Goal: Information Seeking & Learning: Learn about a topic

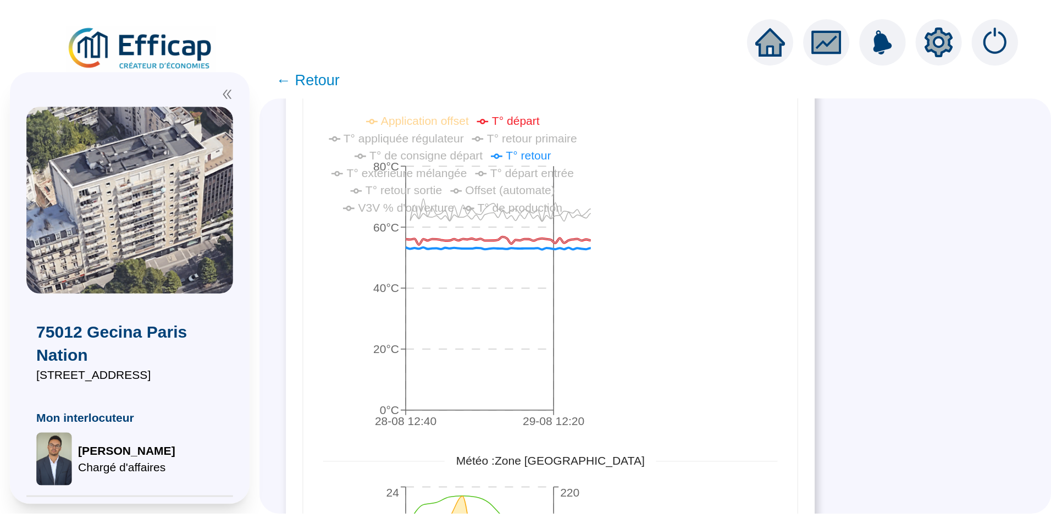
scroll to position [165, 0]
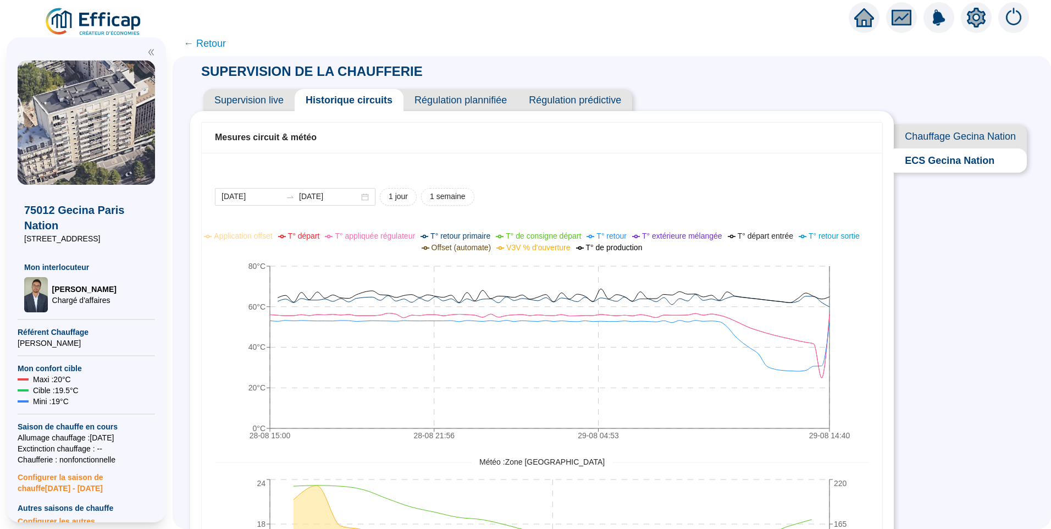
click at [214, 43] on span "← Retour" at bounding box center [205, 43] width 42 height 15
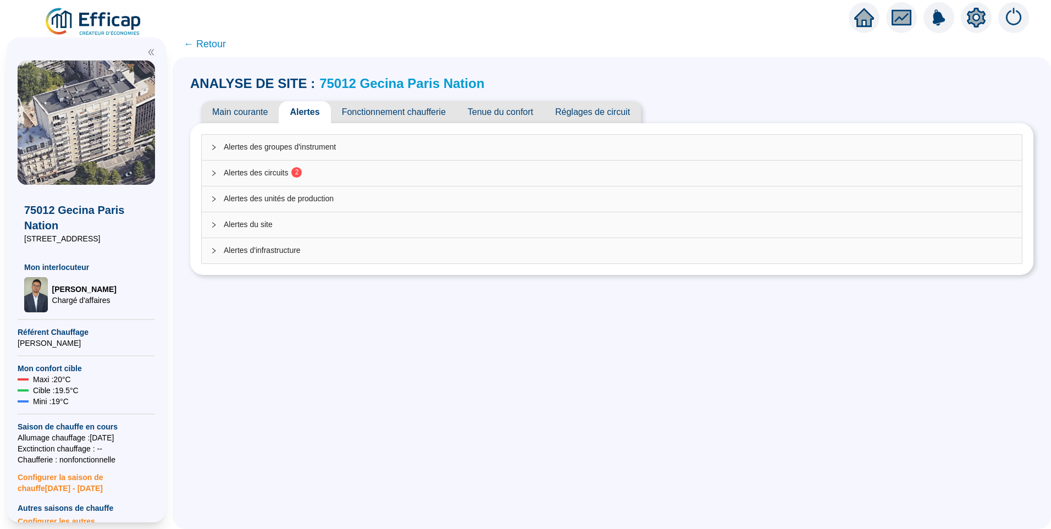
click at [276, 167] on div "Alertes des circuits 2" at bounding box center [612, 173] width 820 height 25
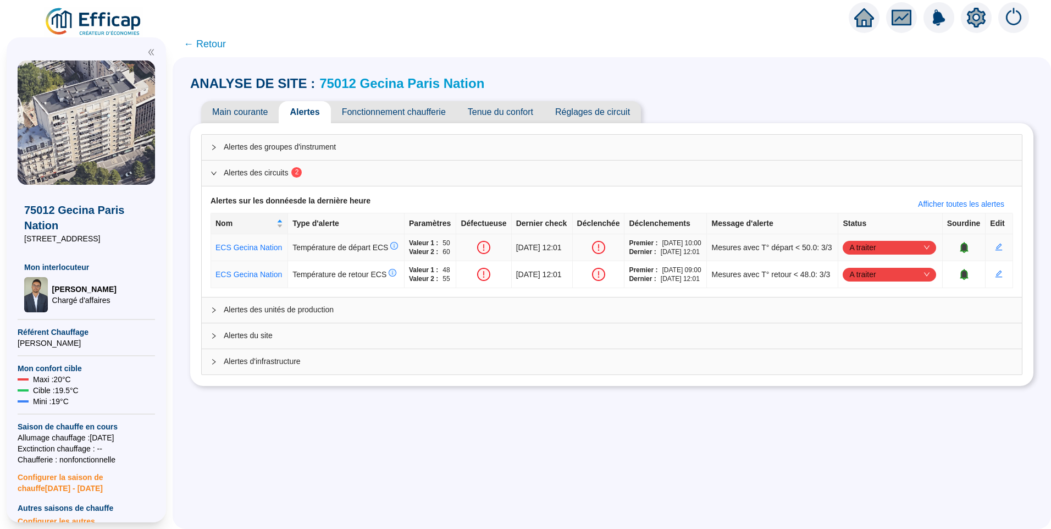
click at [875, 256] on span "A traiter" at bounding box center [889, 247] width 80 height 16
click at [887, 295] on div "Traitement externe" at bounding box center [886, 295] width 76 height 12
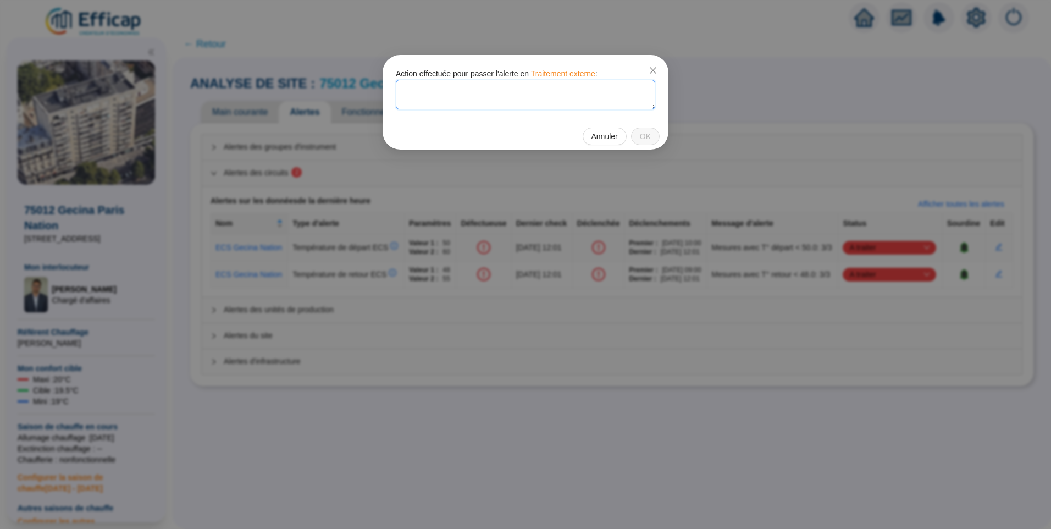
click at [485, 89] on textarea at bounding box center [526, 95] width 260 height 30
drag, startPoint x: 490, startPoint y: 89, endPoint x: 340, endPoint y: 78, distance: 151.0
click at [340, 78] on div "Action effectuée pour passer l'alerte en Traitement externe : Travaux en cours …" at bounding box center [525, 264] width 1051 height 529
type textarea "Travaux en cours"
click at [638, 135] on button "OK" at bounding box center [645, 137] width 29 height 18
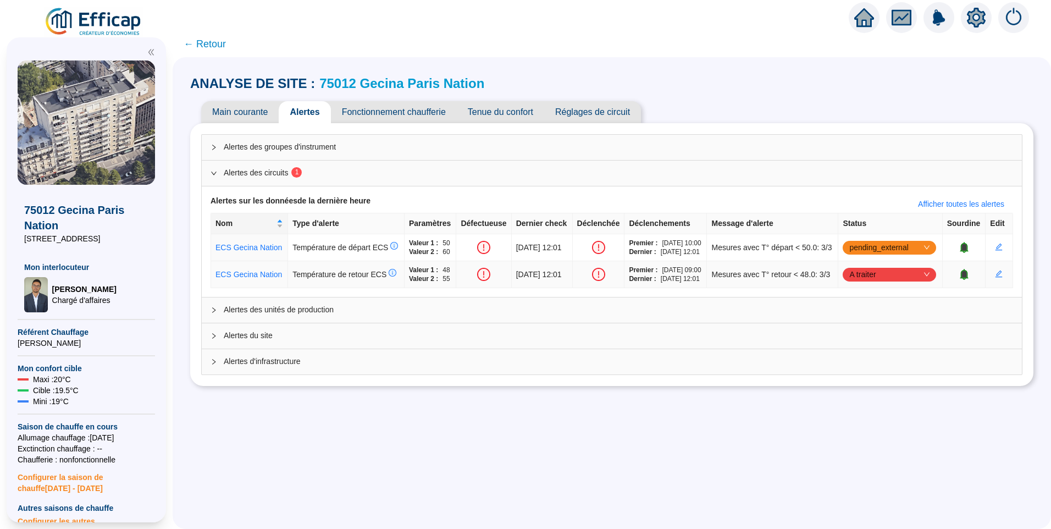
click at [890, 283] on span "A traiter" at bounding box center [889, 274] width 80 height 16
click at [888, 340] on div "Traitement externe" at bounding box center [886, 339] width 76 height 12
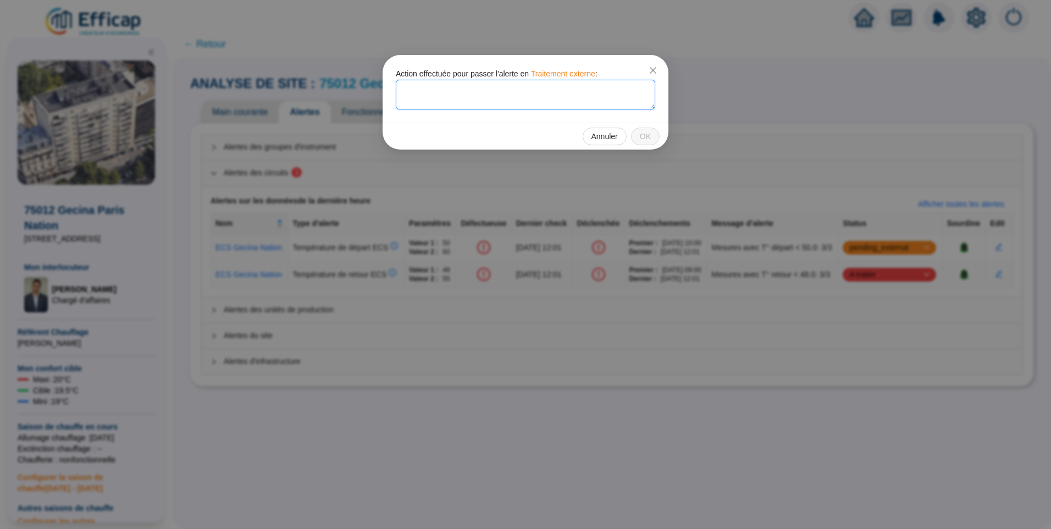
click at [424, 92] on textarea at bounding box center [526, 95] width 260 height 30
paste textarea "Travaux en cours"
type textarea "Travaux en cours"
click at [649, 138] on span "OK" at bounding box center [645, 137] width 11 height 12
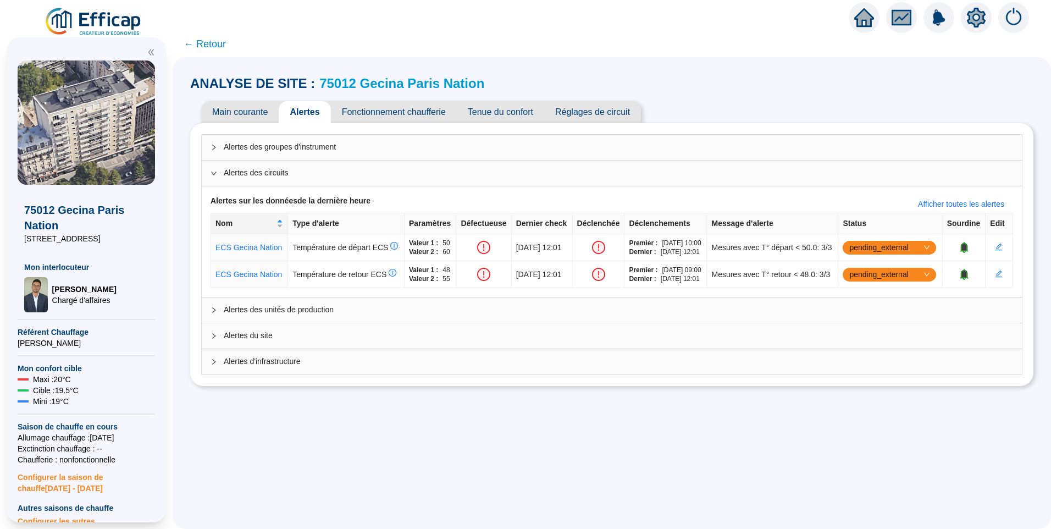
click at [237, 102] on span "Main courante" at bounding box center [240, 112] width 78 height 22
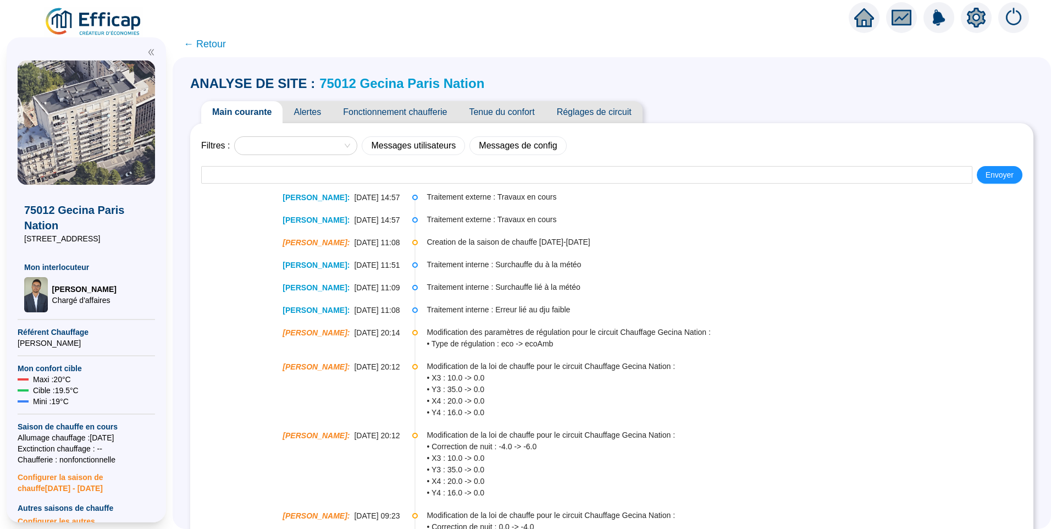
click at [120, 15] on img at bounding box center [94, 22] width 100 height 31
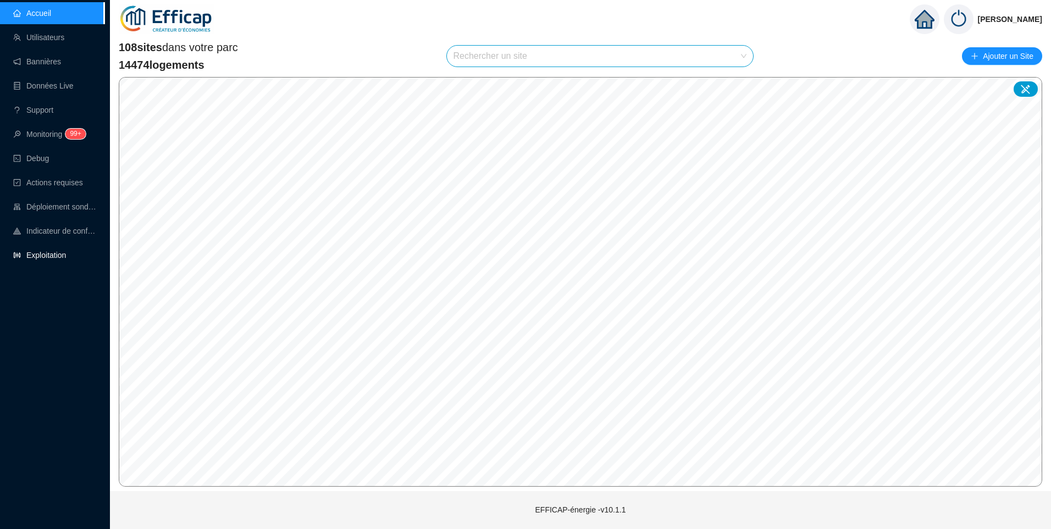
click at [39, 260] on link "Exploitation" at bounding box center [39, 255] width 53 height 9
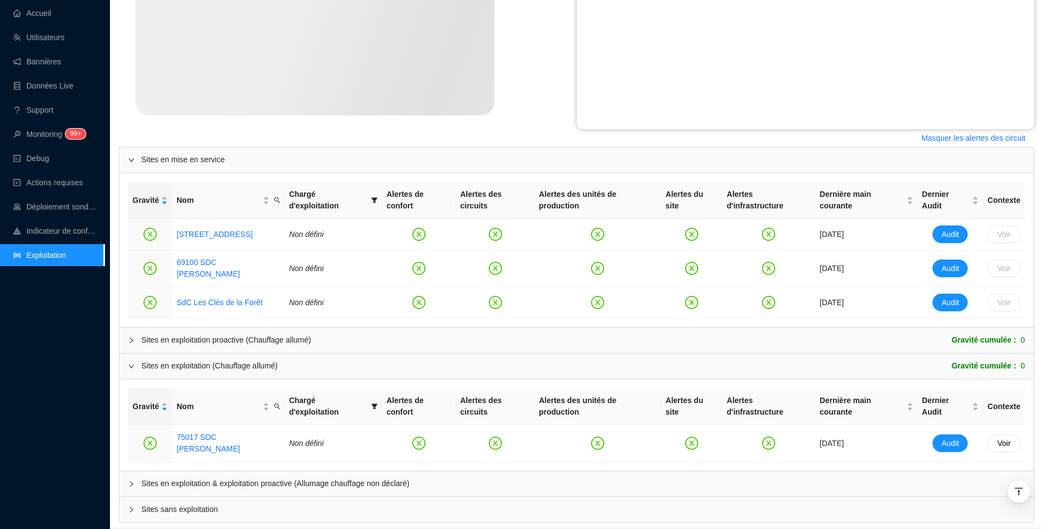
scroll to position [318, 0]
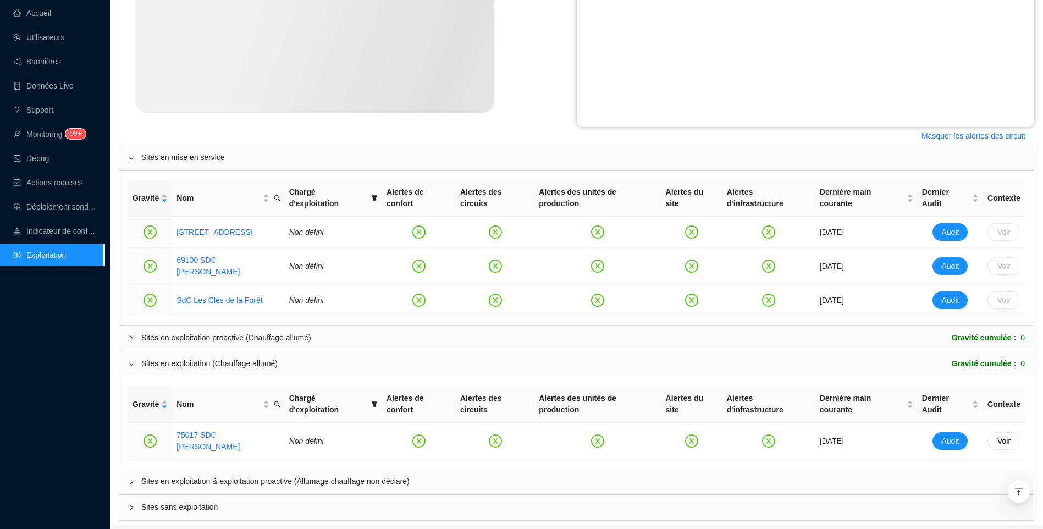
click at [224, 476] on span "Sites en exploitation & exploitation proactive (Allumage chauffage non déclaré)" at bounding box center [583, 482] width 884 height 12
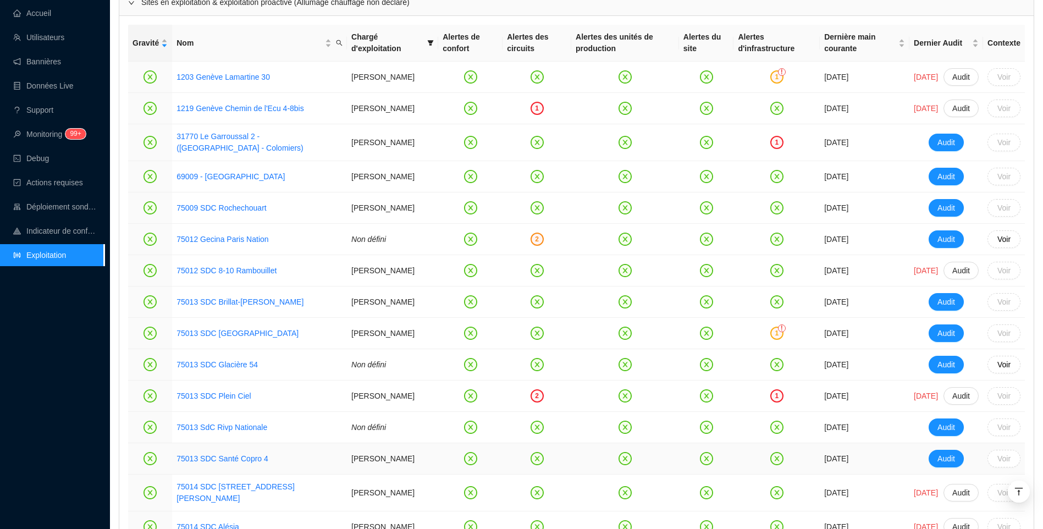
scroll to position [868, 0]
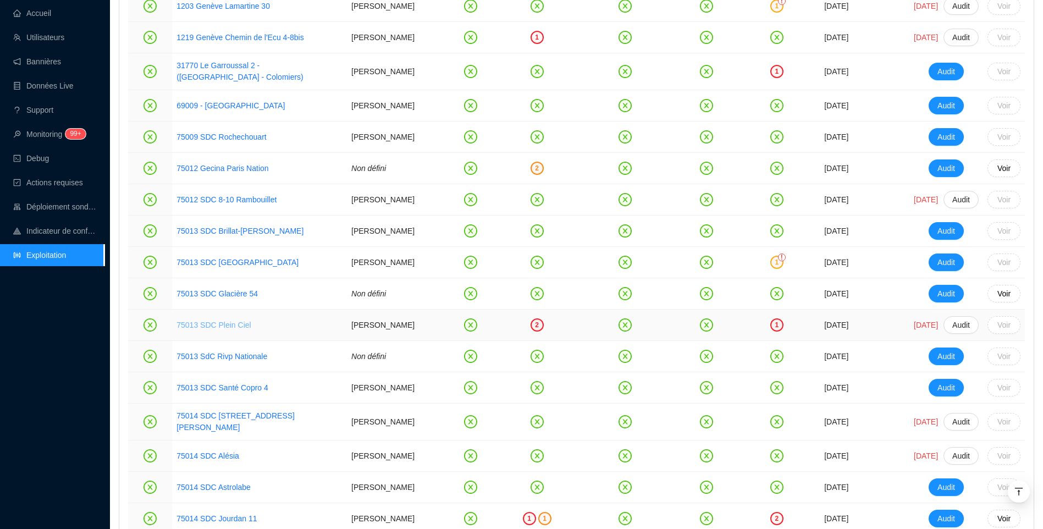
click at [222, 323] on link "75013 SDC Plein Ciel" at bounding box center [213, 325] width 74 height 9
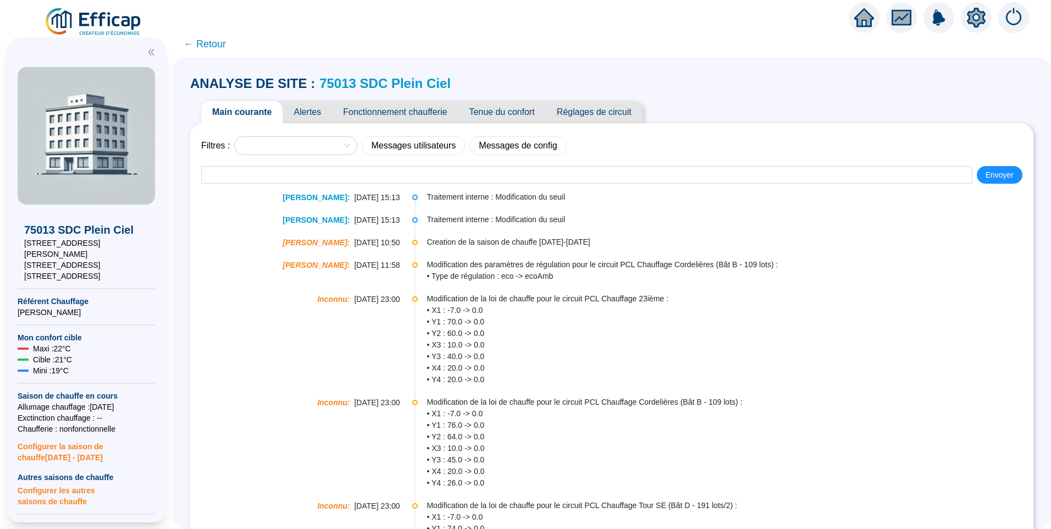
click at [313, 112] on span "Alertes" at bounding box center [307, 112] width 49 height 22
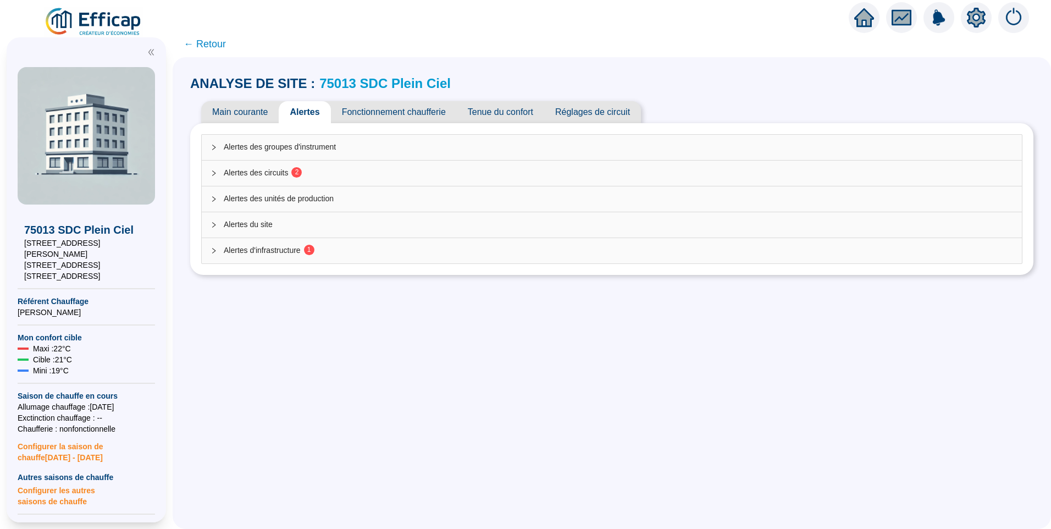
drag, startPoint x: 297, startPoint y: 175, endPoint x: 304, endPoint y: 175, distance: 6.6
click at [298, 175] on span "2" at bounding box center [293, 173] width 10 height 9
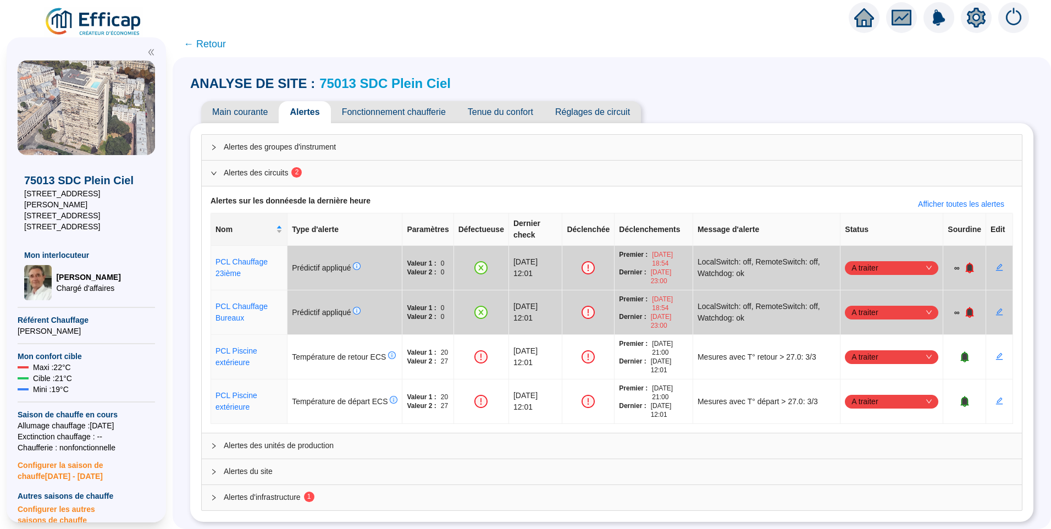
click at [225, 42] on span "← Retour" at bounding box center [205, 43] width 42 height 15
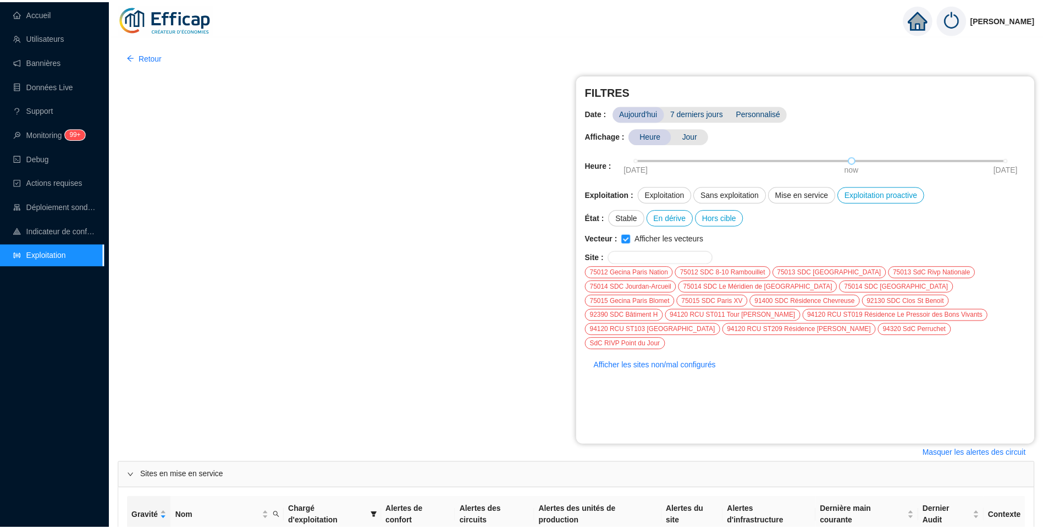
scroll to position [318, 0]
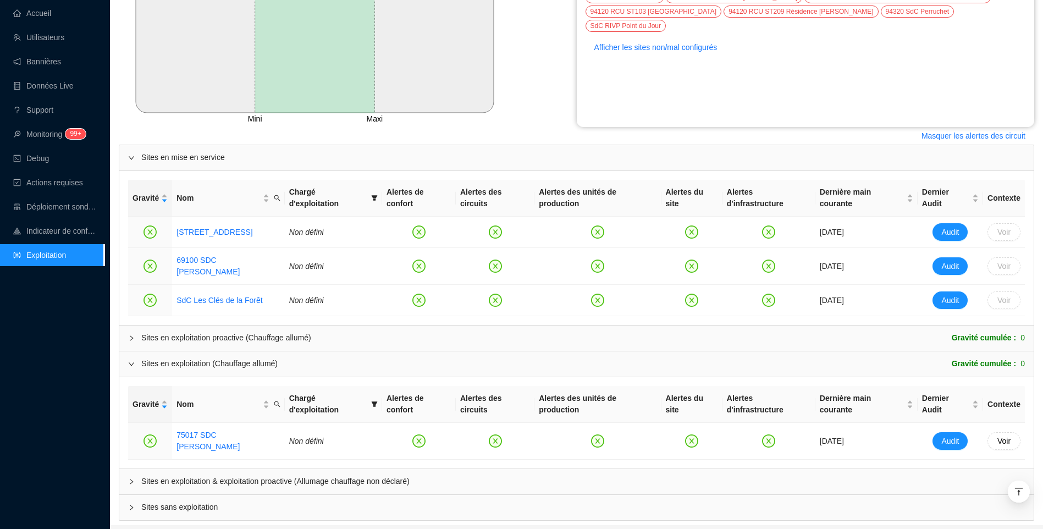
click at [239, 476] on span "Sites en exploitation & exploitation proactive (Allumage chauffage non déclaré)" at bounding box center [583, 482] width 884 height 12
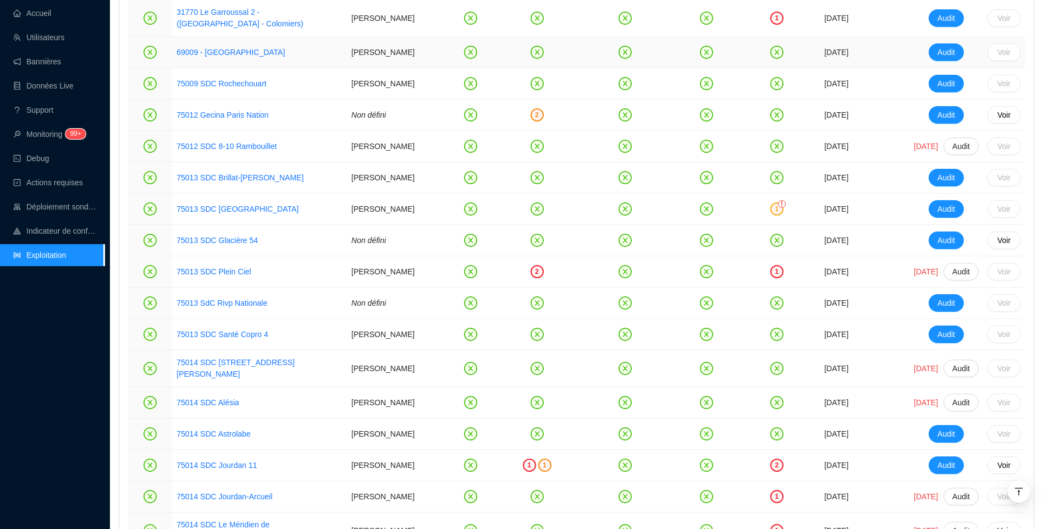
scroll to position [923, 0]
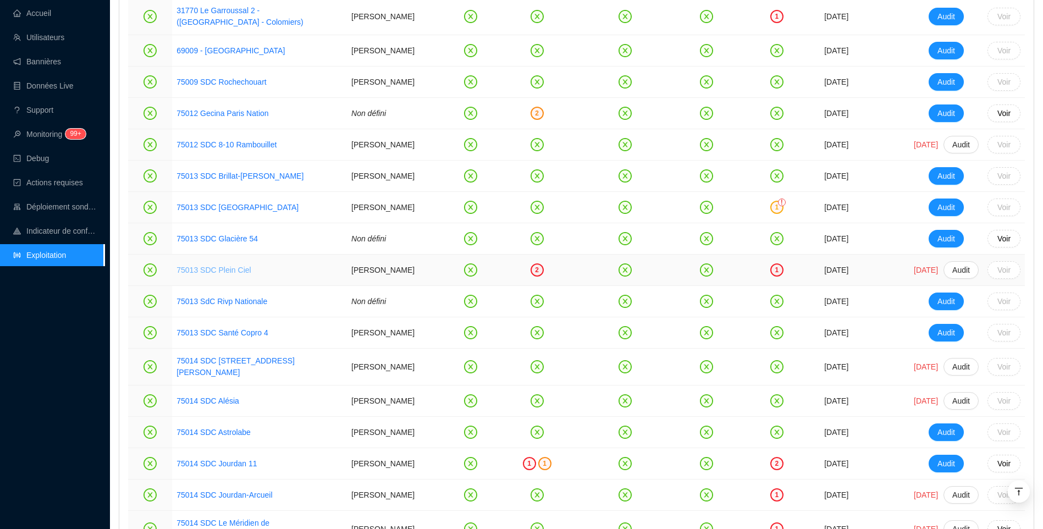
click at [229, 266] on link "75013 SDC Plein Ciel" at bounding box center [213, 270] width 74 height 9
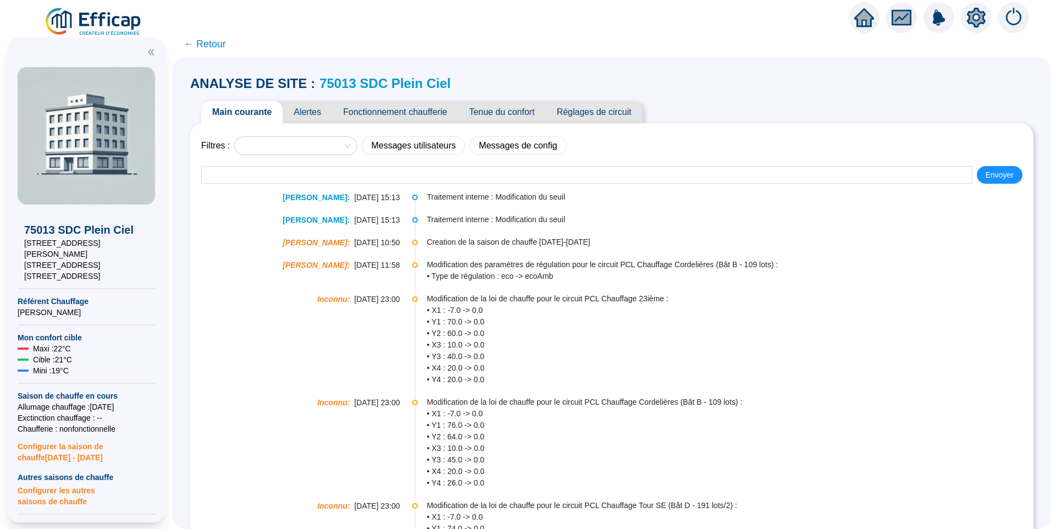
click at [317, 119] on span "Alertes" at bounding box center [307, 112] width 49 height 22
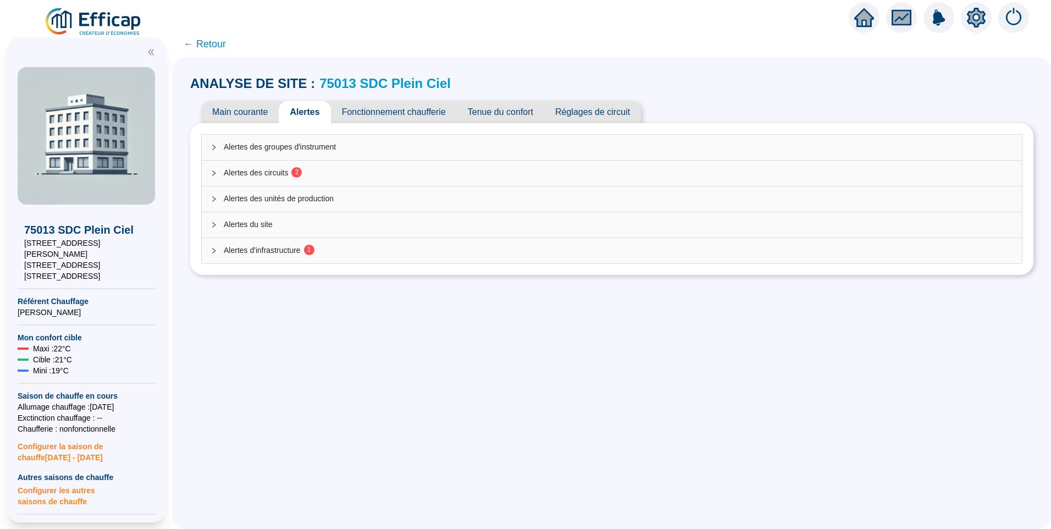
click at [278, 266] on div "Alertes des groupes d'instrument Alertes des circuits 2 Alertes des unités de p…" at bounding box center [611, 199] width 843 height 152
click at [292, 244] on div "Alertes d'infrastructure 1" at bounding box center [612, 250] width 820 height 25
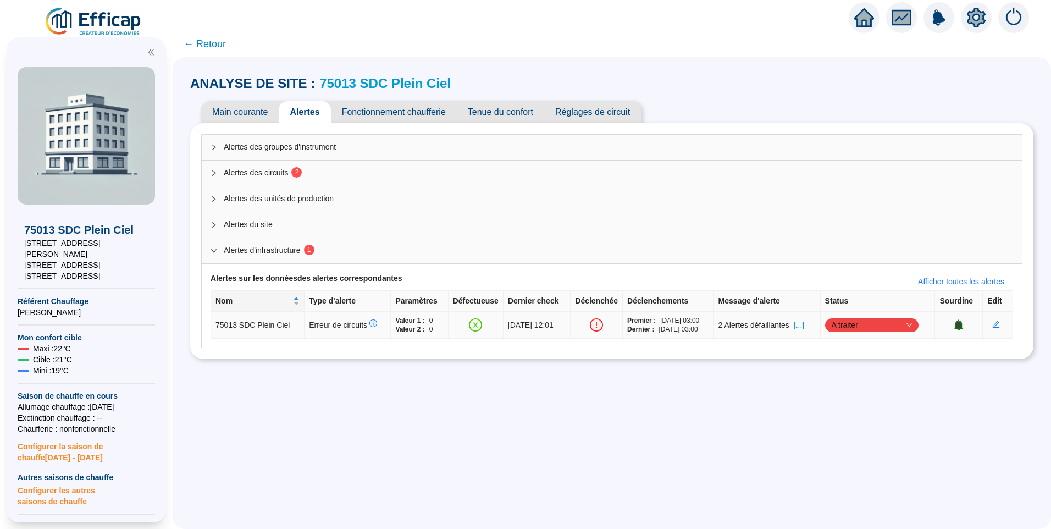
click at [860, 321] on span "A traiter" at bounding box center [872, 325] width 80 height 16
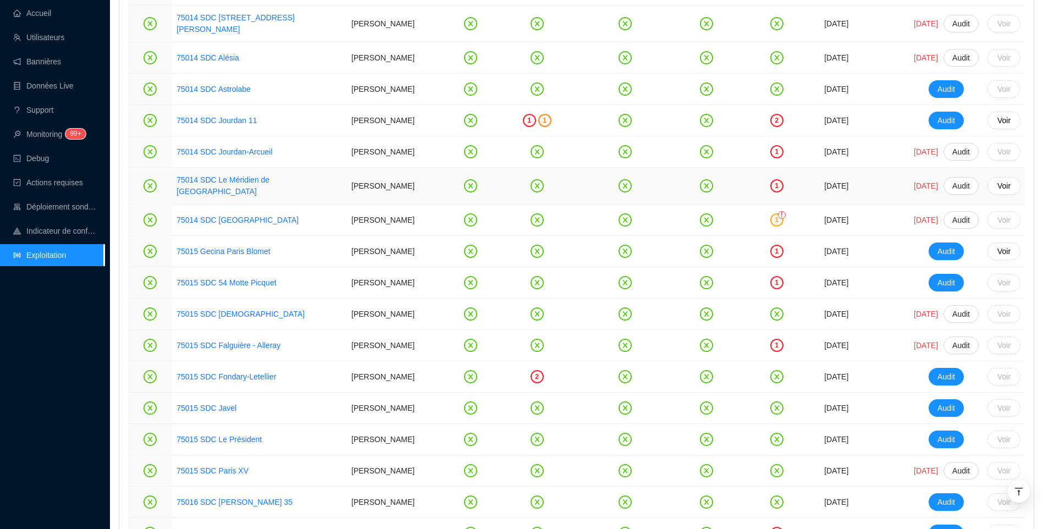
scroll to position [1362, 0]
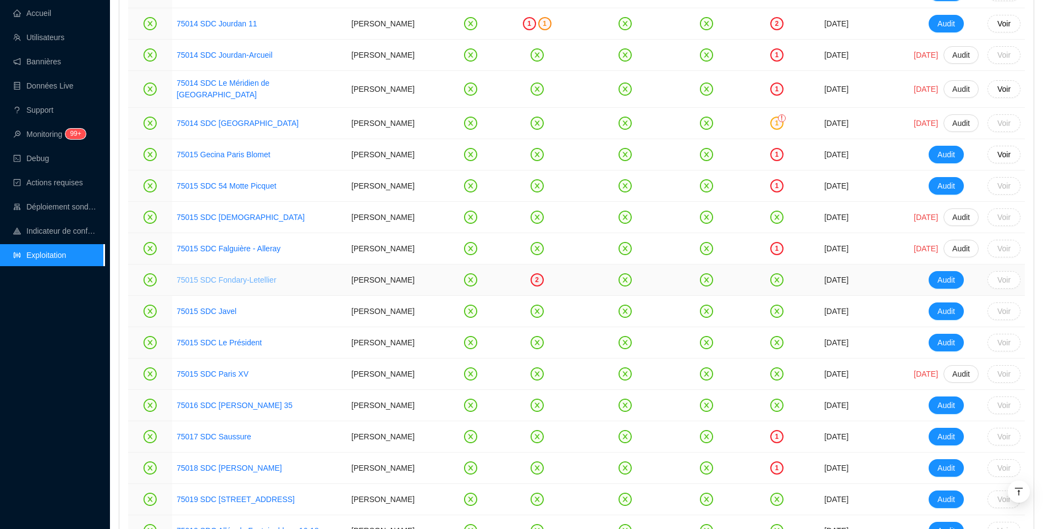
click at [253, 284] on link "75015 SDC Fondary-Letellier" at bounding box center [226, 279] width 100 height 9
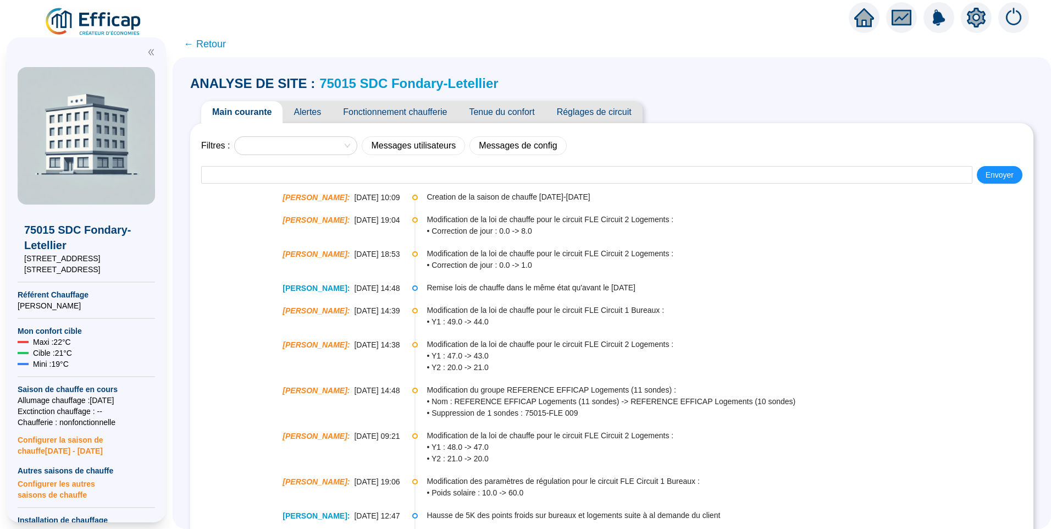
click at [310, 104] on span "Alertes" at bounding box center [307, 112] width 49 height 22
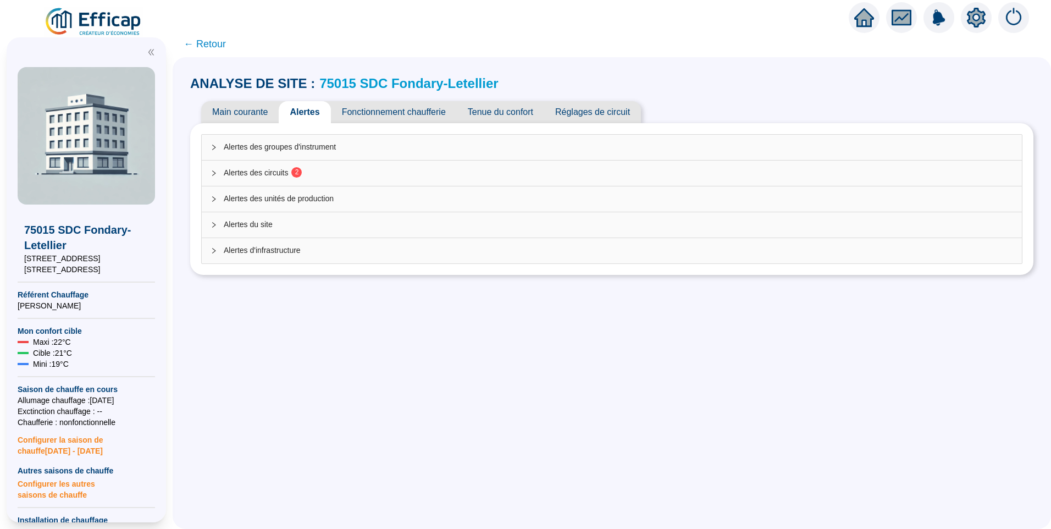
click at [310, 173] on span "Alertes des circuits 2" at bounding box center [619, 173] width 790 height 12
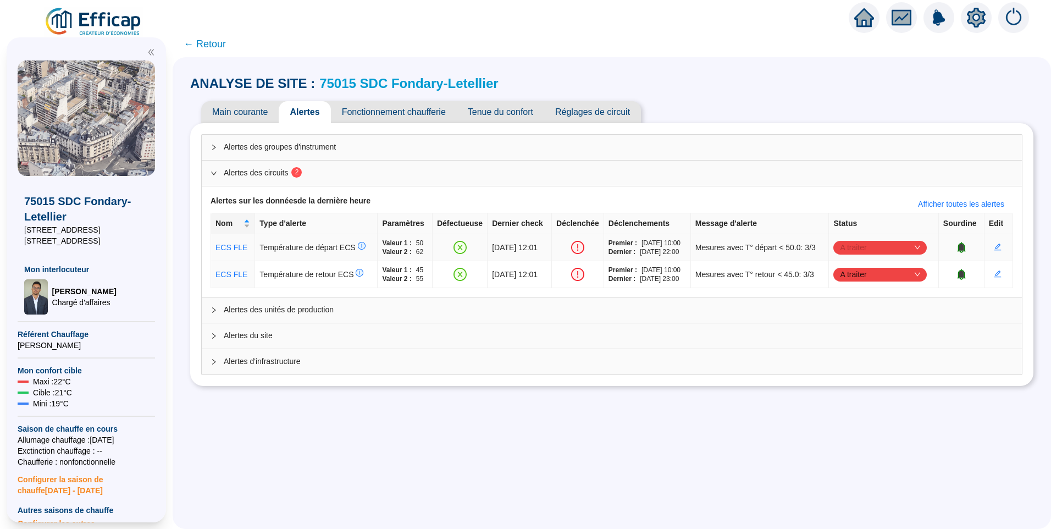
click at [895, 245] on span "A traiter" at bounding box center [880, 247] width 80 height 16
click at [870, 300] on div "Traité" at bounding box center [881, 303] width 76 height 12
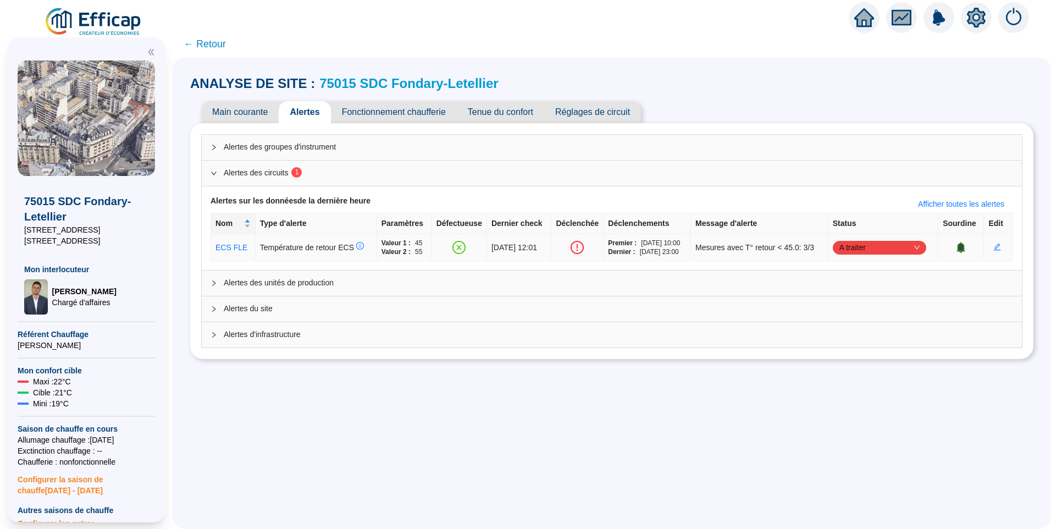
click at [875, 244] on span "A traiter" at bounding box center [880, 247] width 80 height 16
click at [849, 306] on div "Traité" at bounding box center [880, 303] width 76 height 12
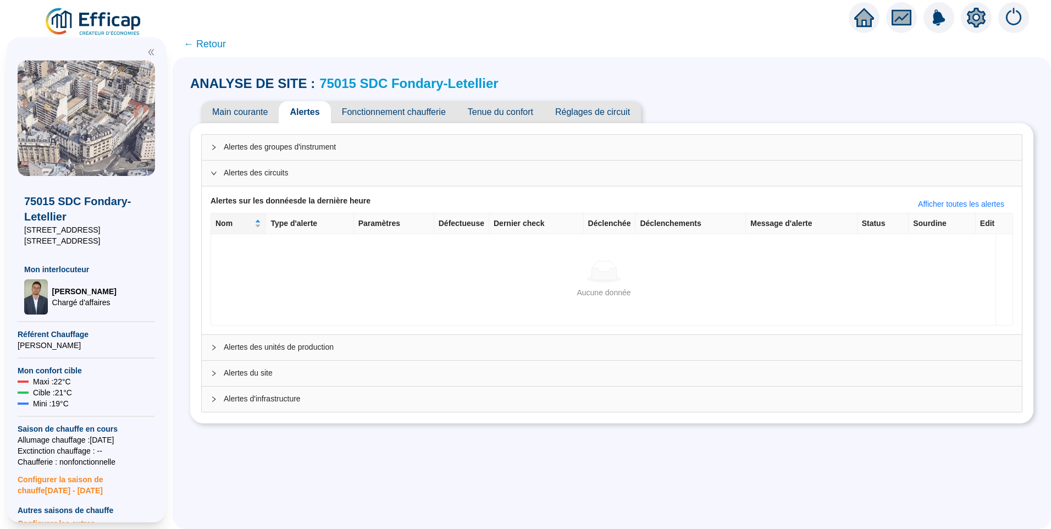
click at [221, 51] on span "← Retour" at bounding box center [205, 43] width 42 height 15
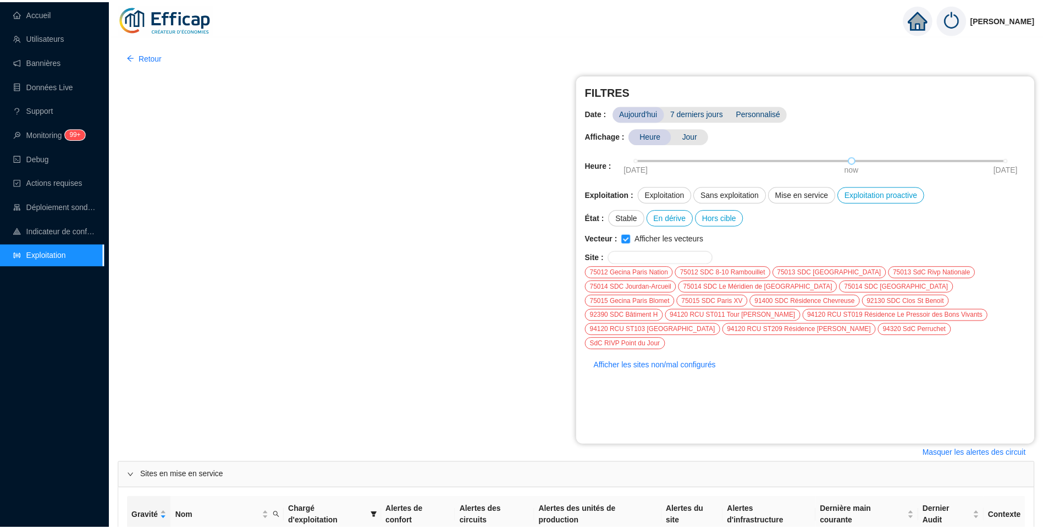
scroll to position [318, 0]
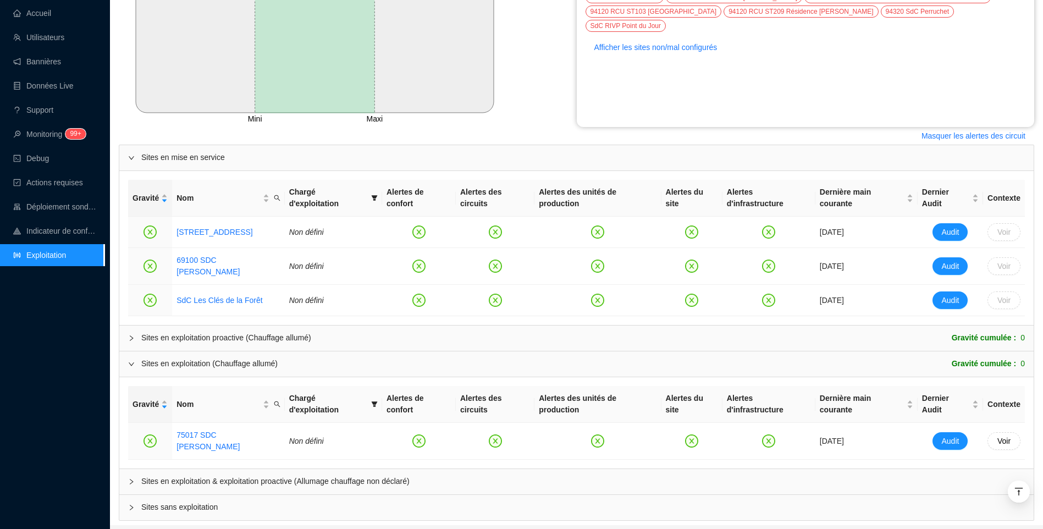
click at [237, 327] on div "Sites en exploitation proactive (Chauffage allumé) Gravité cumulée : 0" at bounding box center [576, 337] width 914 height 25
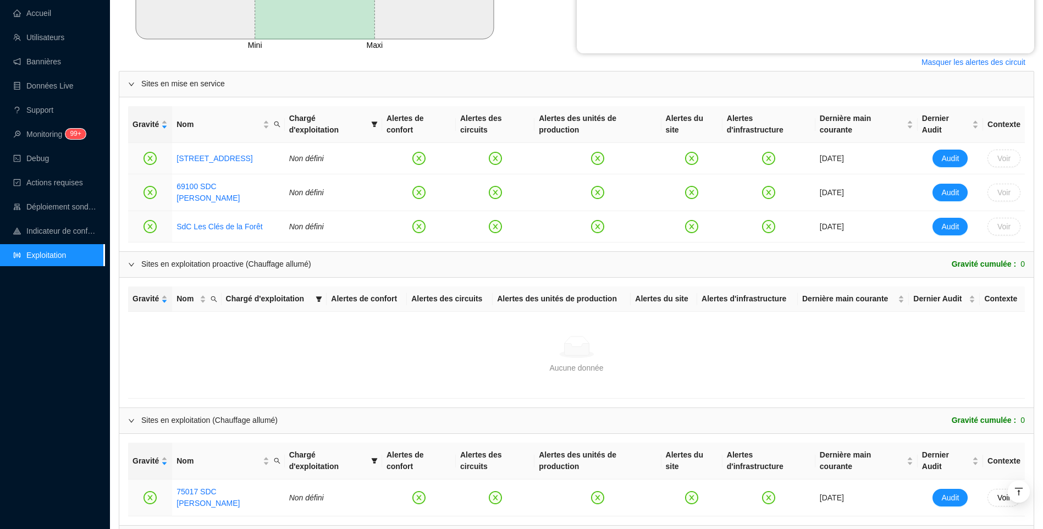
scroll to position [448, 0]
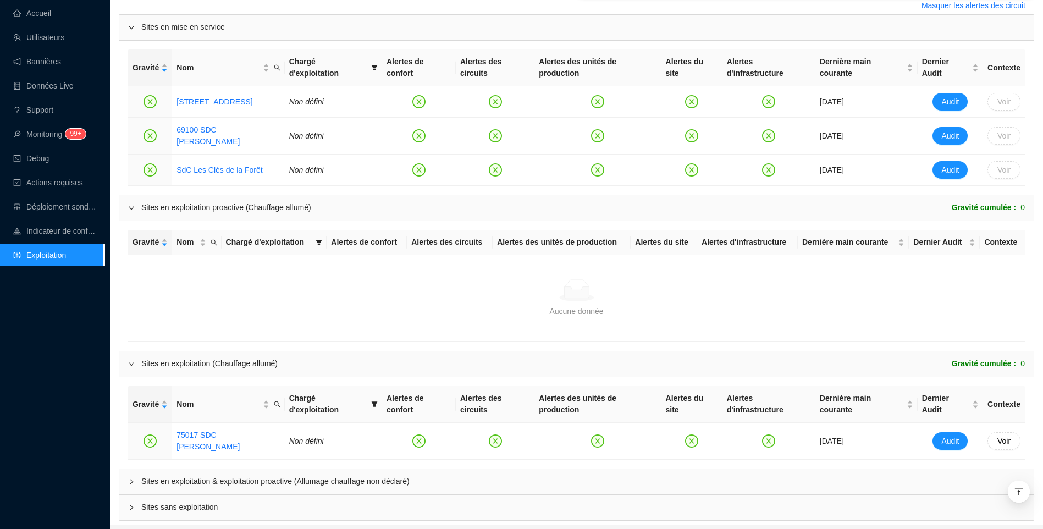
click at [209, 476] on span "Sites en exploitation & exploitation proactive (Allumage chauffage non déclaré)" at bounding box center [583, 482] width 884 height 12
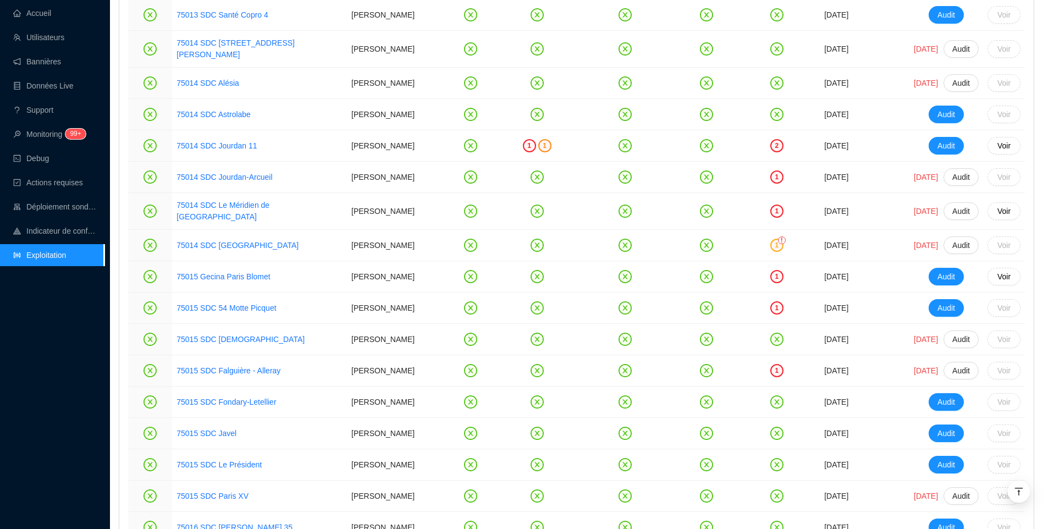
scroll to position [1383, 0]
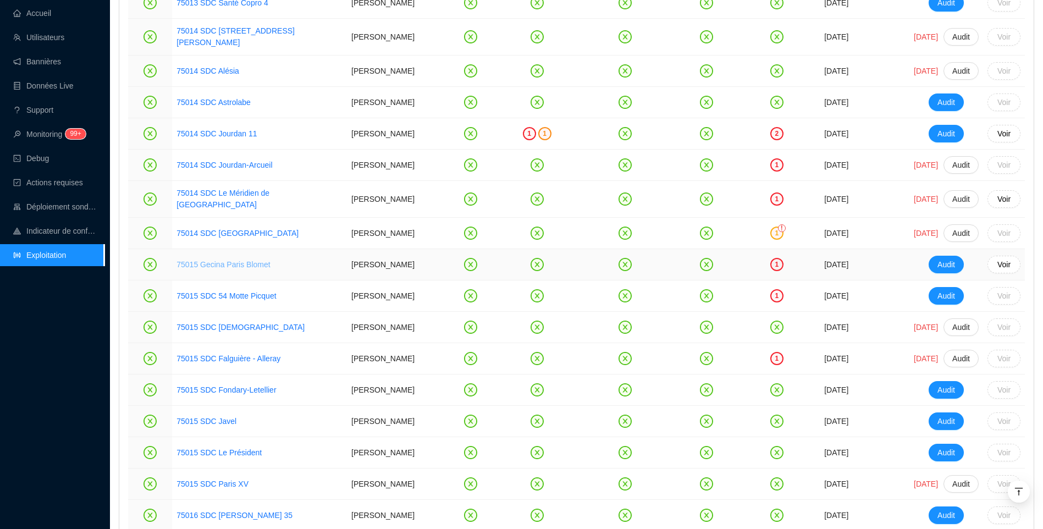
click at [245, 269] on link "75015 Gecina Paris Blomet" at bounding box center [222, 264] width 93 height 9
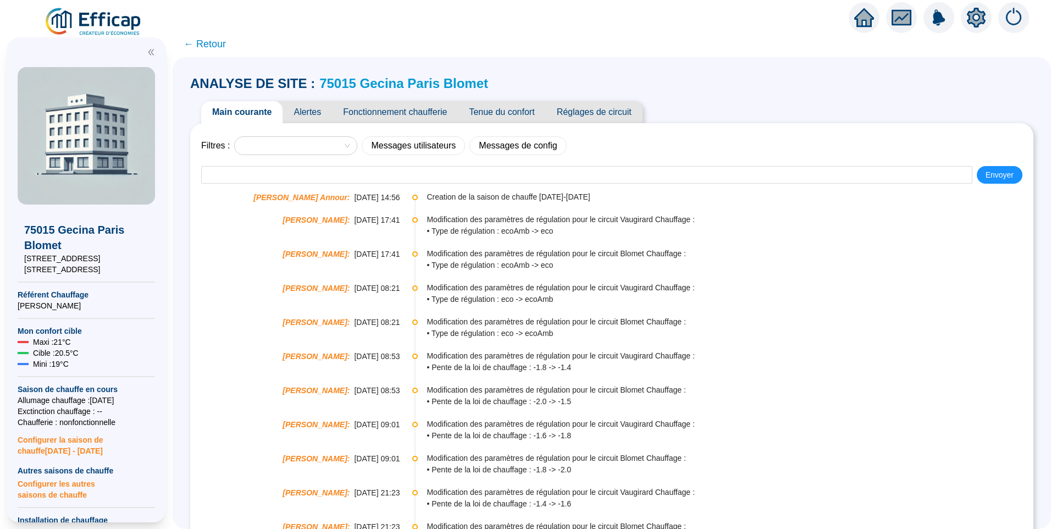
click at [309, 110] on span "Alertes" at bounding box center [307, 112] width 49 height 22
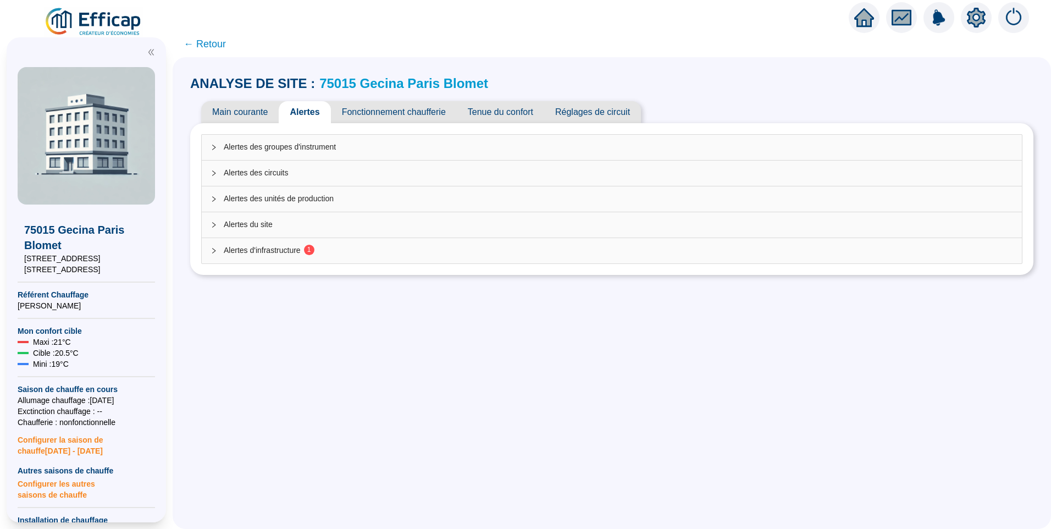
click at [295, 253] on span "Alertes d'infrastructure 1" at bounding box center [619, 251] width 790 height 12
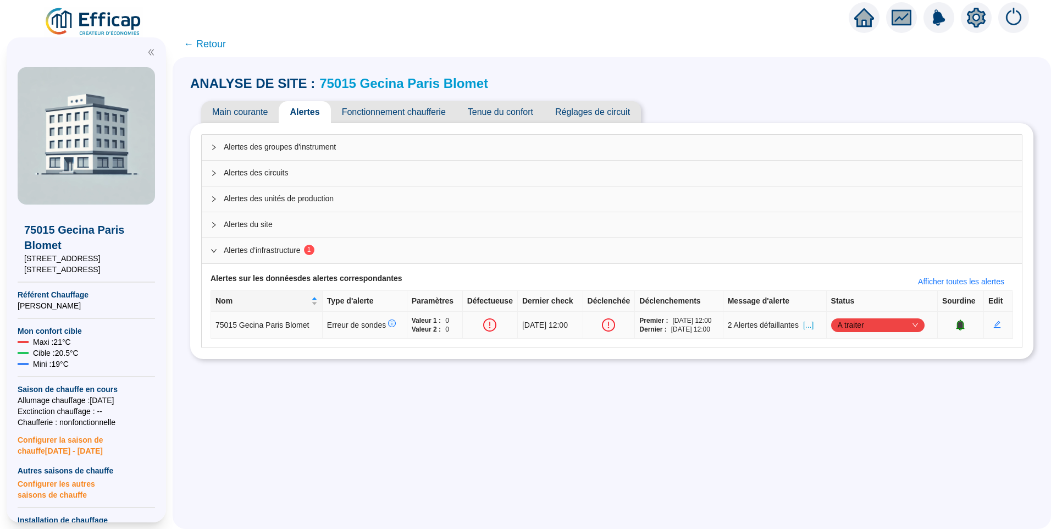
click at [814, 330] on span "[...]" at bounding box center [808, 325] width 10 height 12
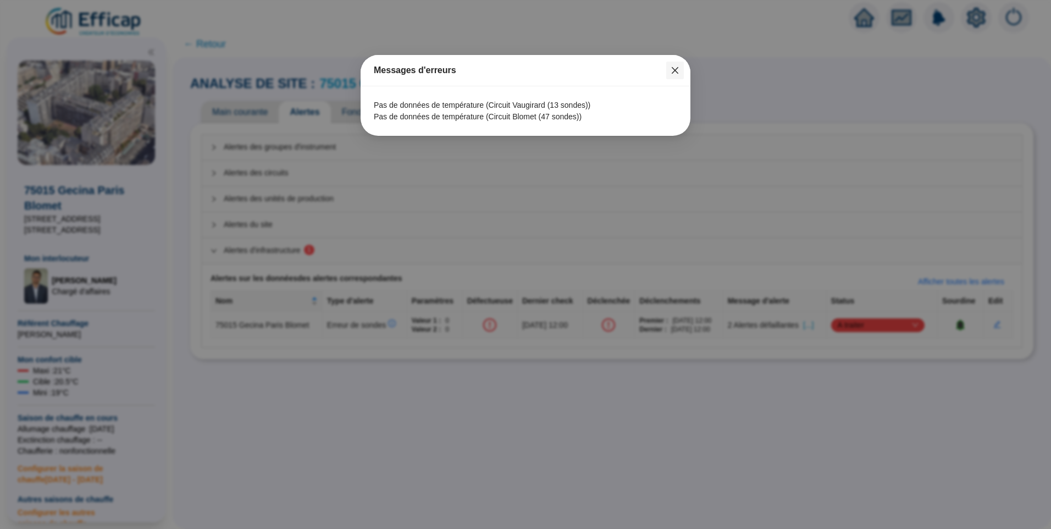
click at [674, 70] on icon "close" at bounding box center [675, 70] width 9 height 9
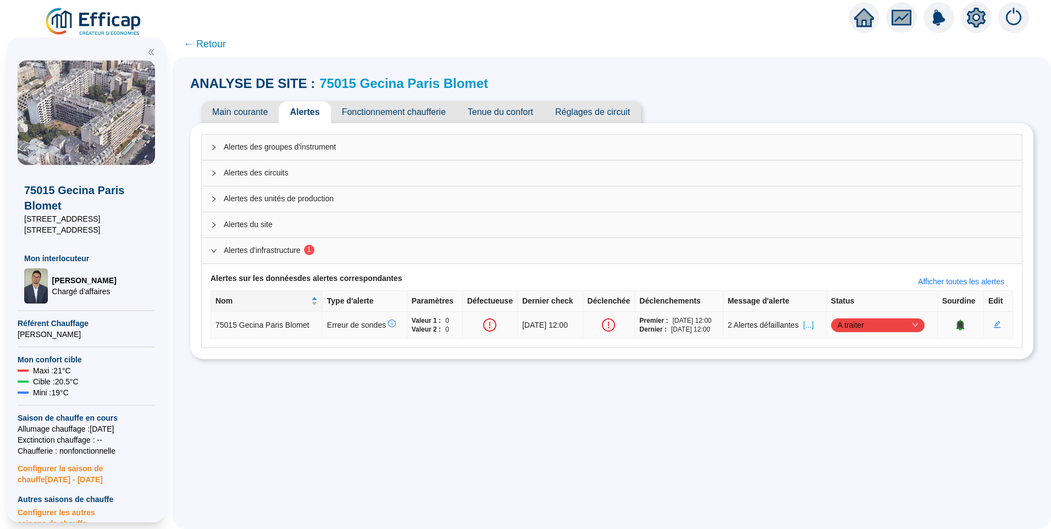
click at [810, 324] on span "[...]" at bounding box center [808, 325] width 10 height 12
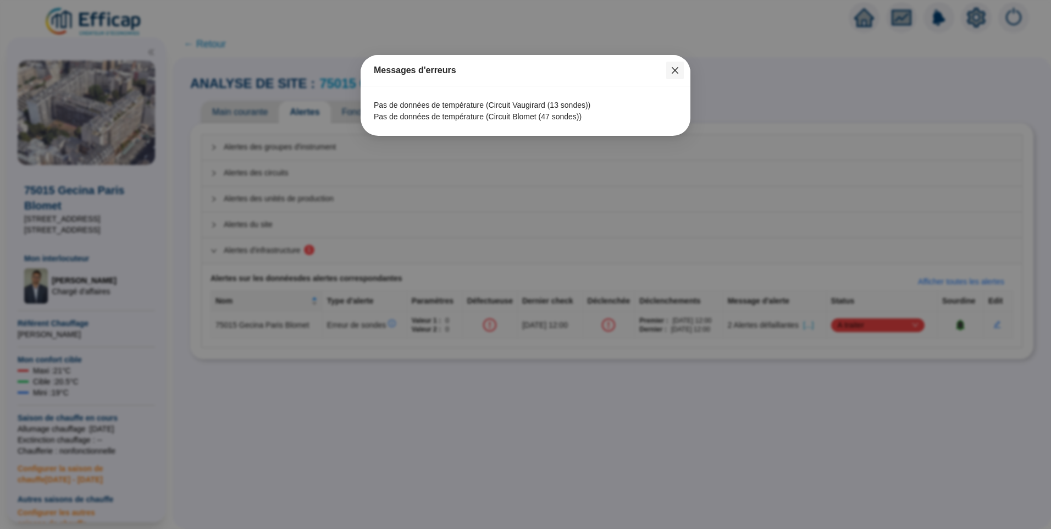
click at [682, 65] on button "Close" at bounding box center [675, 71] width 18 height 18
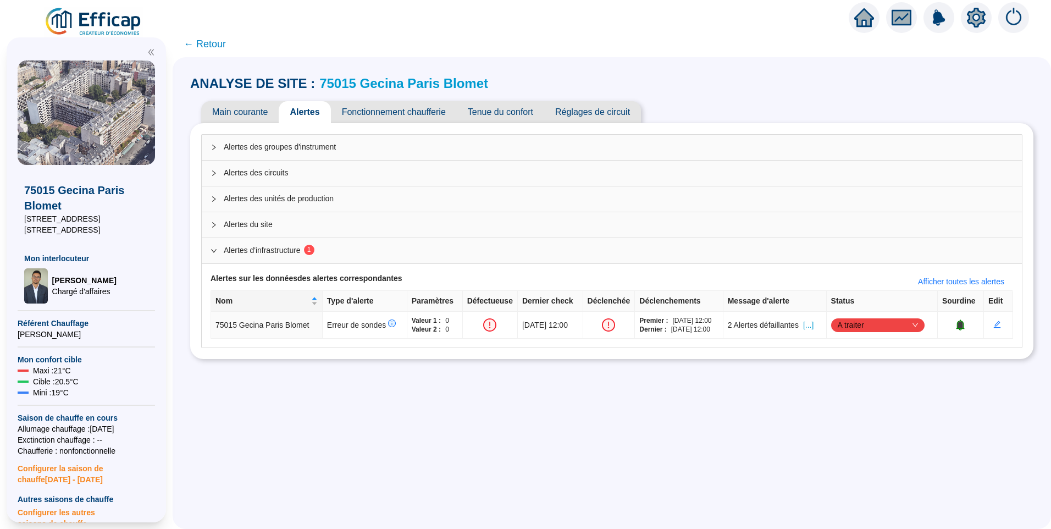
click at [406, 87] on link "75015 Gecina Paris Blomet" at bounding box center [403, 83] width 169 height 15
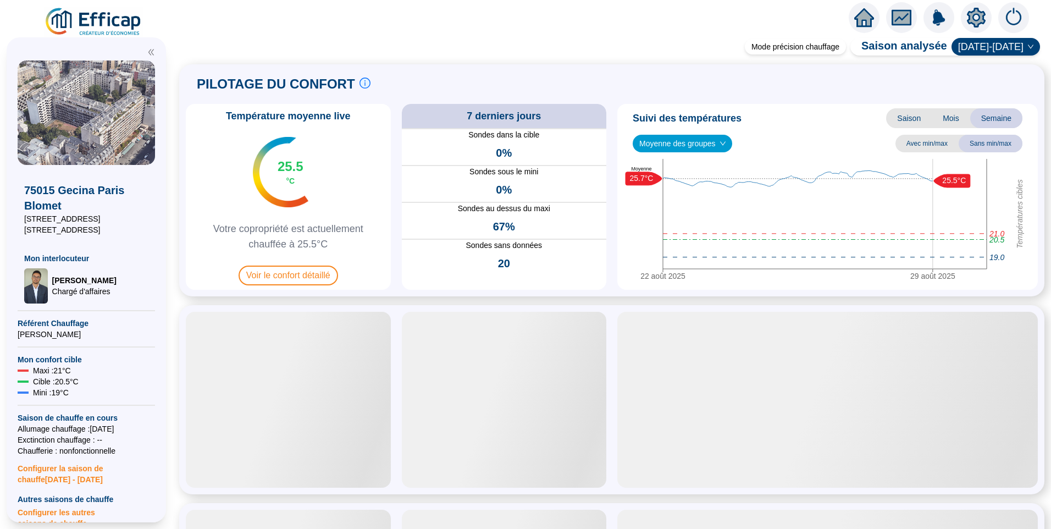
scroll to position [330, 0]
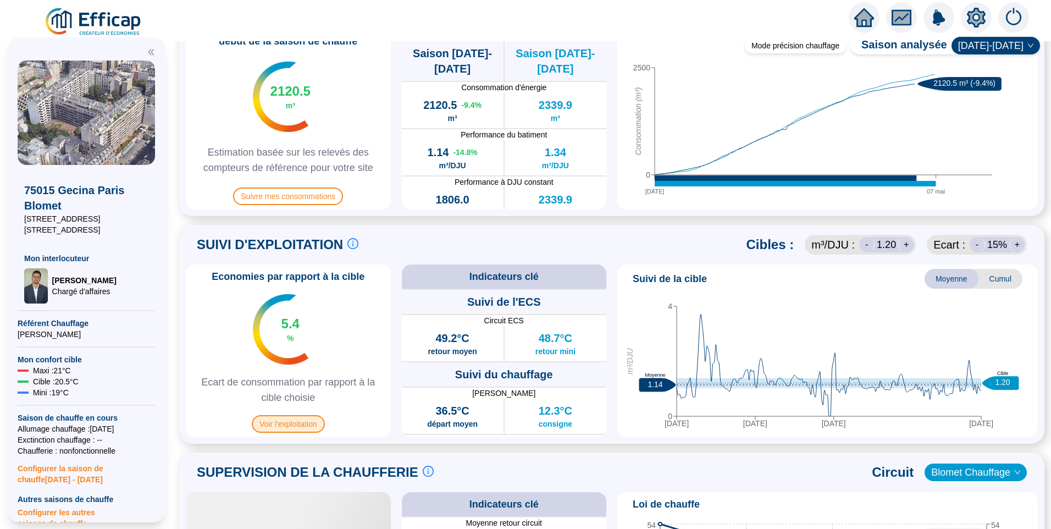
click at [307, 426] on span "Voir l'exploitation" at bounding box center [288, 424] width 73 height 18
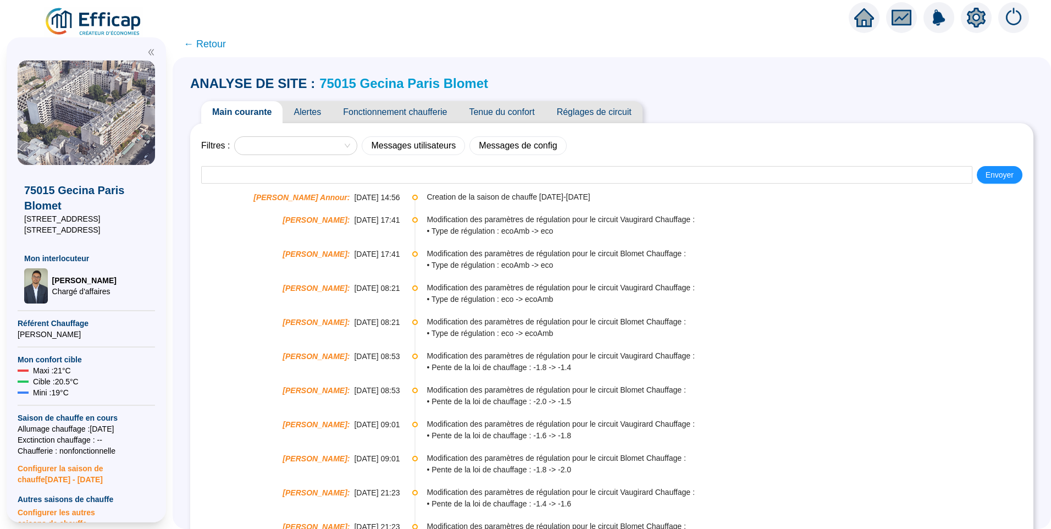
click at [392, 118] on span "Fonctionnement chaufferie" at bounding box center [395, 112] width 126 height 22
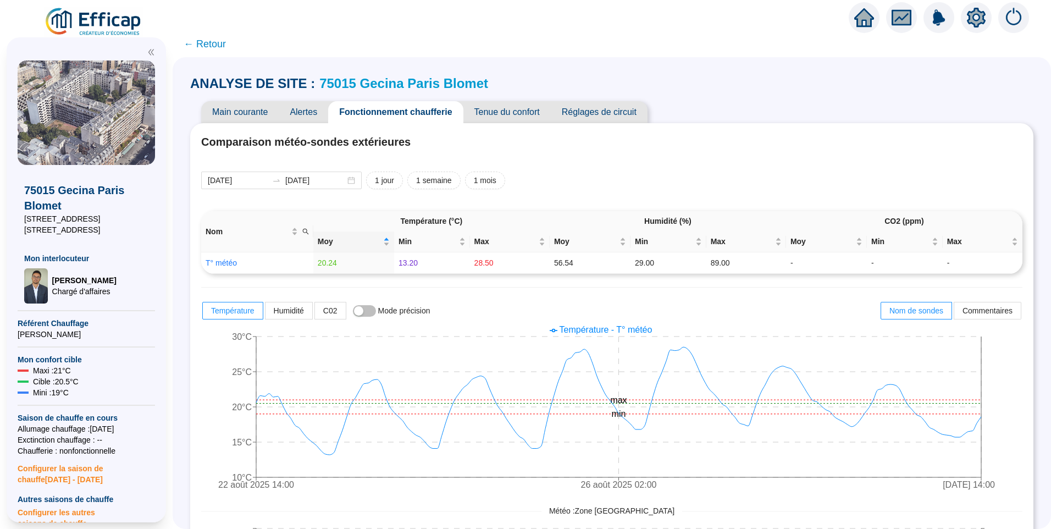
click at [442, 76] on link "75015 Gecina Paris Blomet" at bounding box center [403, 83] width 169 height 15
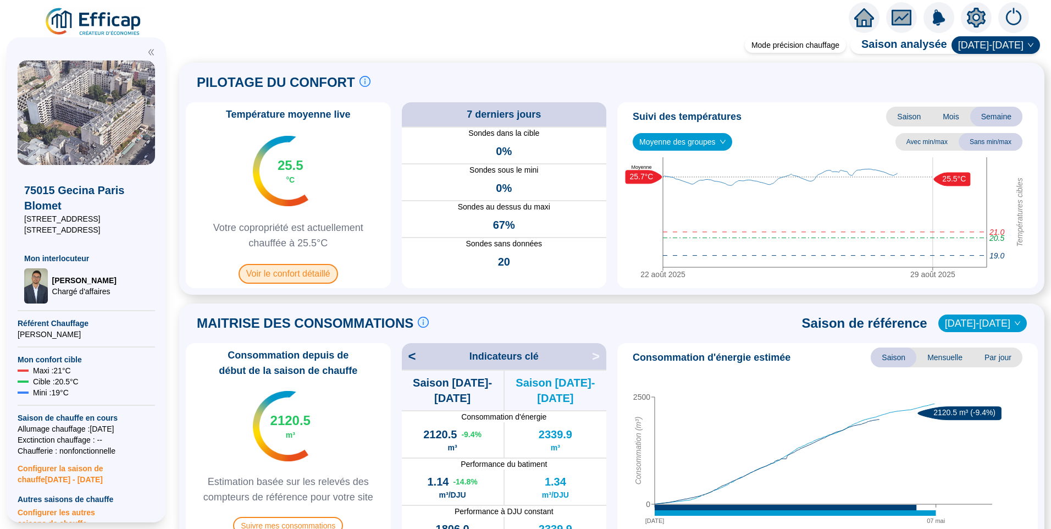
click at [310, 268] on span "Voir le confort détaillé" at bounding box center [289, 274] width 100 height 20
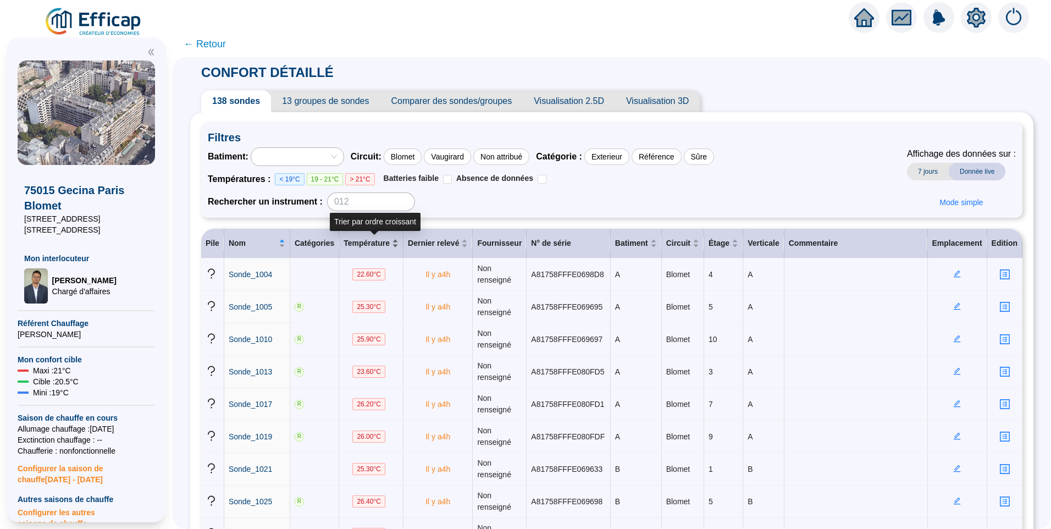
click at [399, 246] on div "Température" at bounding box center [371, 244] width 55 height 12
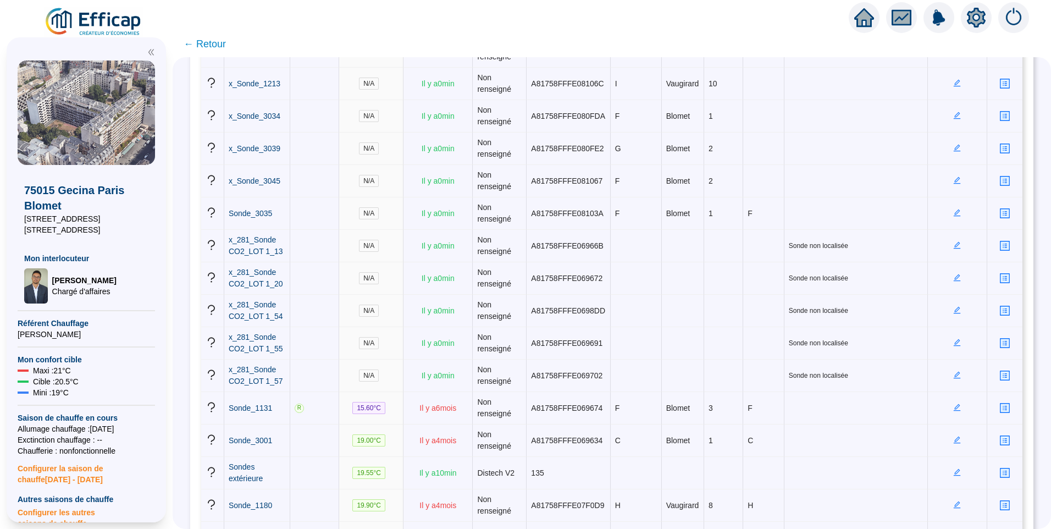
scroll to position [1544, 0]
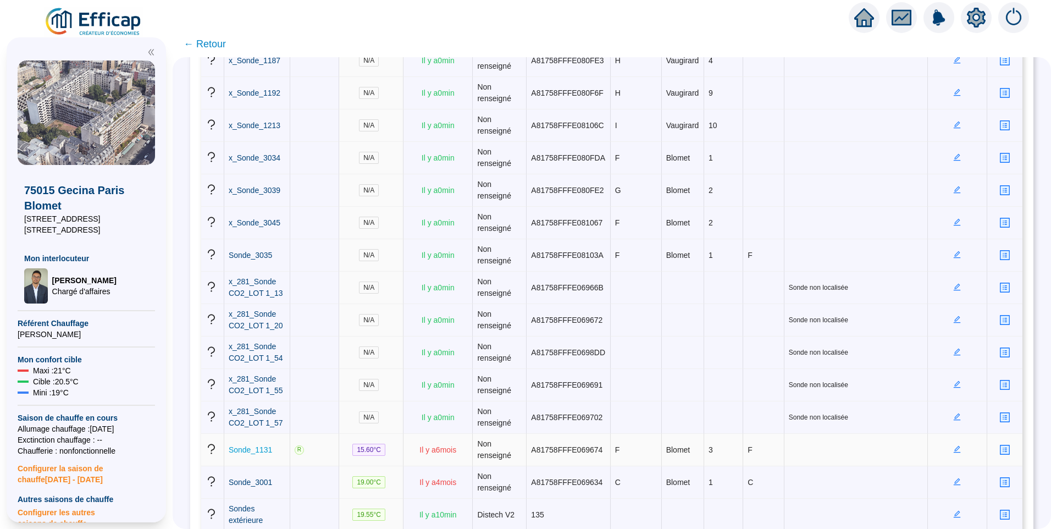
click at [250, 451] on span "Sonde_1131" at bounding box center [250, 449] width 43 height 9
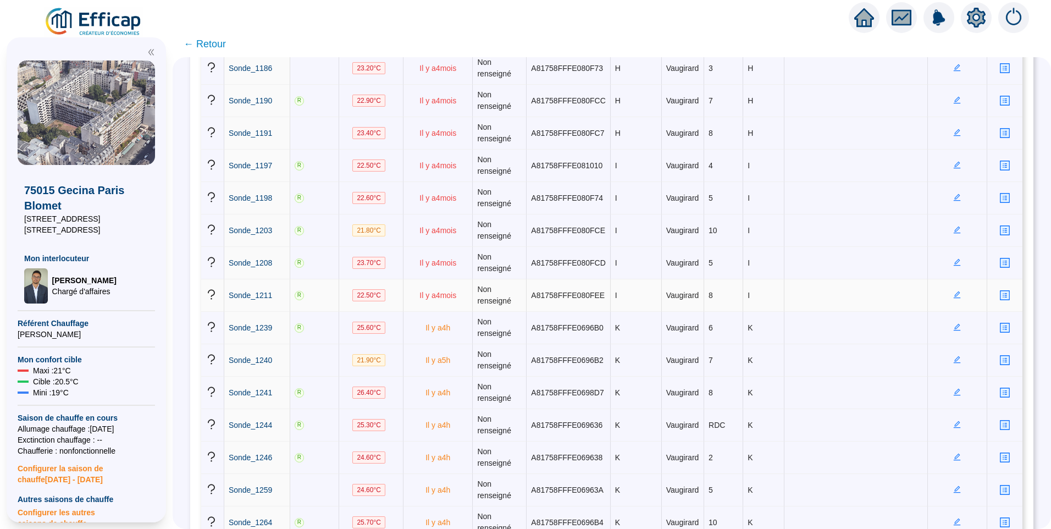
scroll to position [1759, 0]
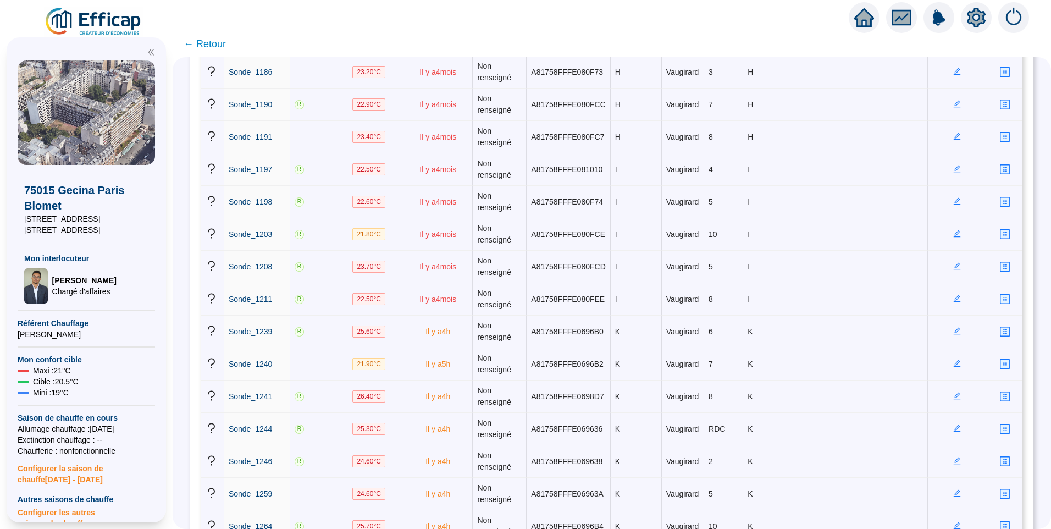
click at [213, 43] on span "← Retour" at bounding box center [205, 43] width 42 height 15
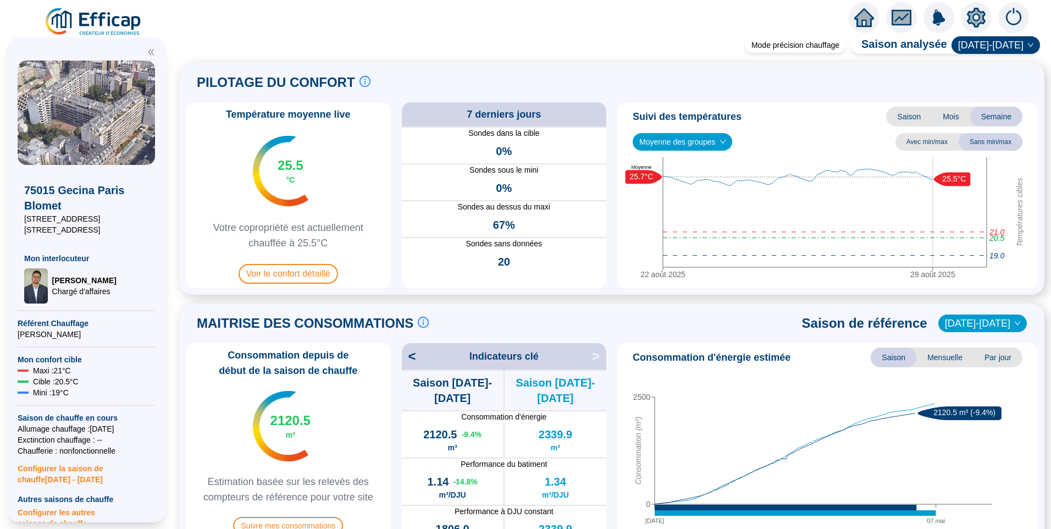
click at [482, 302] on div "Mode précision chauffage Saison analysée [DATE]-[DATE] PILOTAGE DU CONFORT Le p…" at bounding box center [612, 285] width 879 height 488
